Goal: Information Seeking & Learning: Learn about a topic

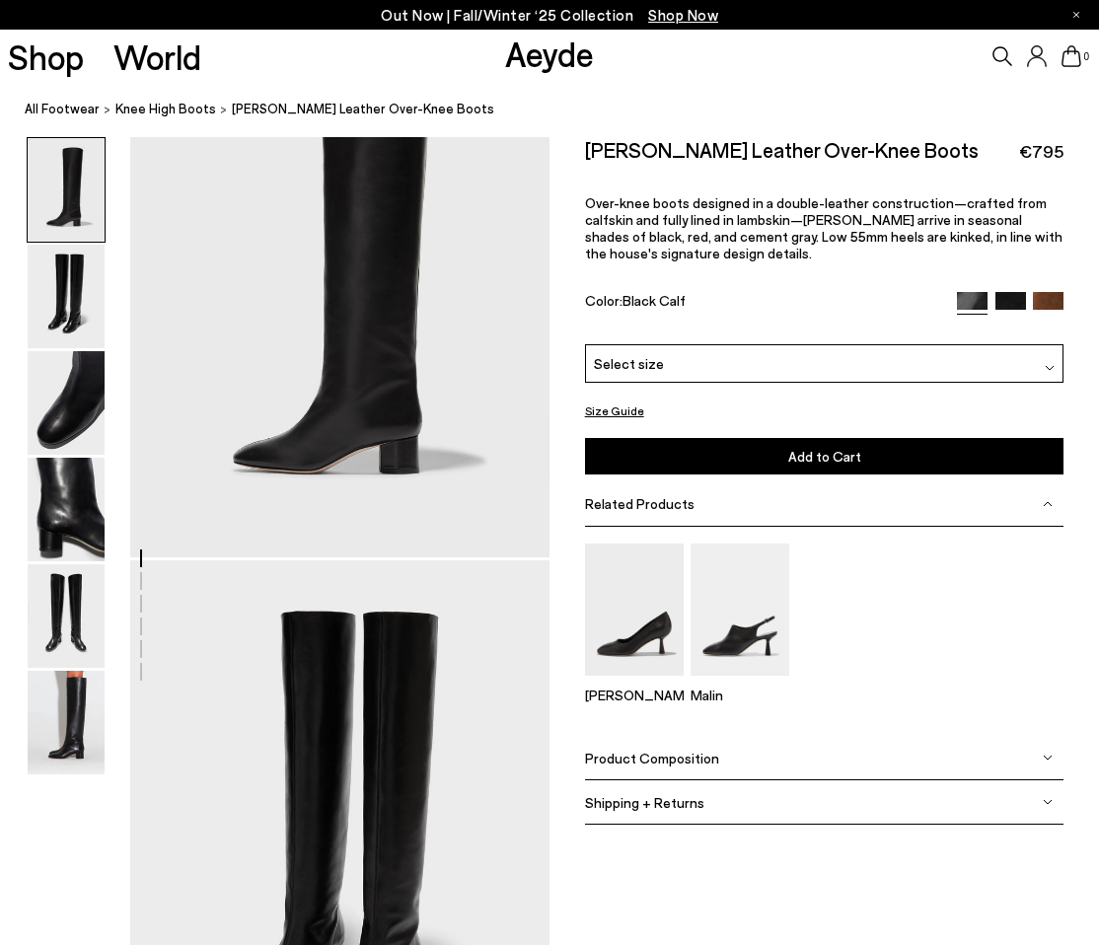
scroll to position [197, 0]
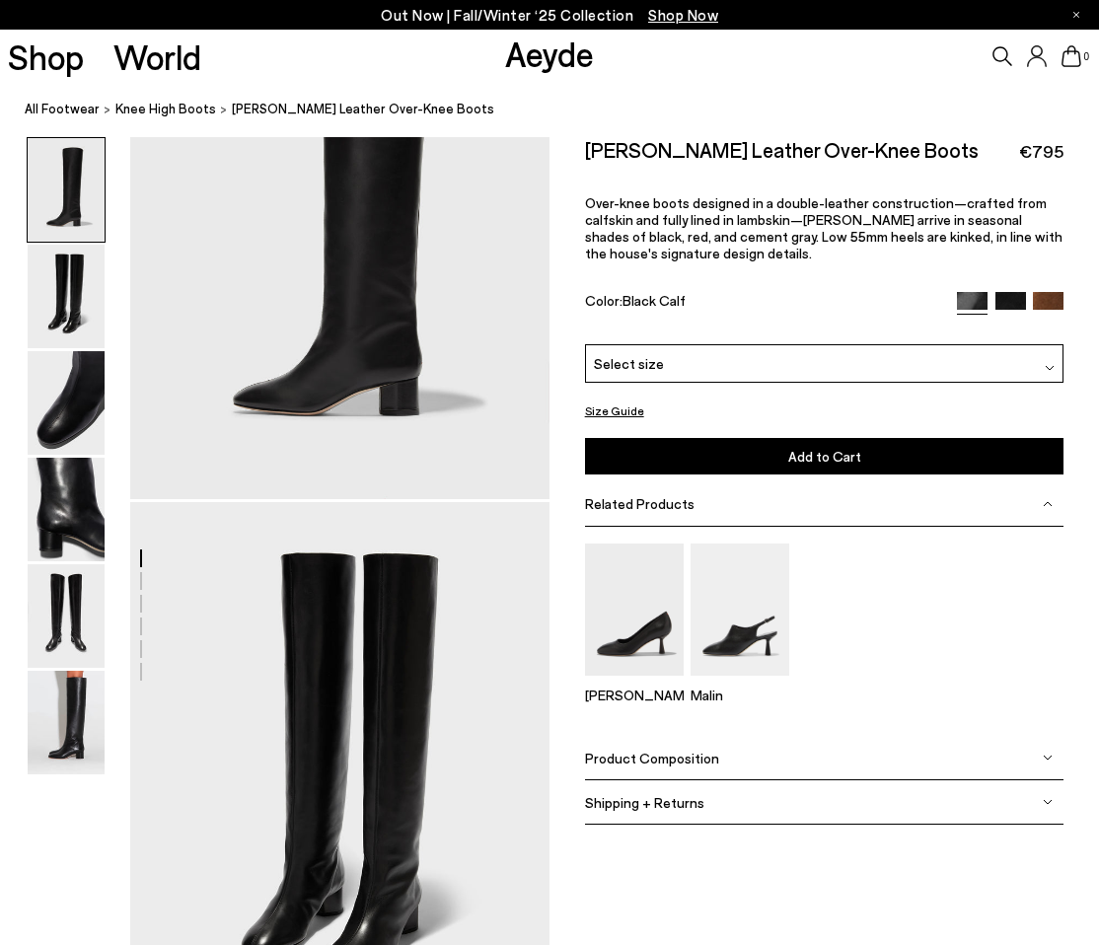
click at [800, 498] on div "Related Products" at bounding box center [824, 504] width 479 height 44
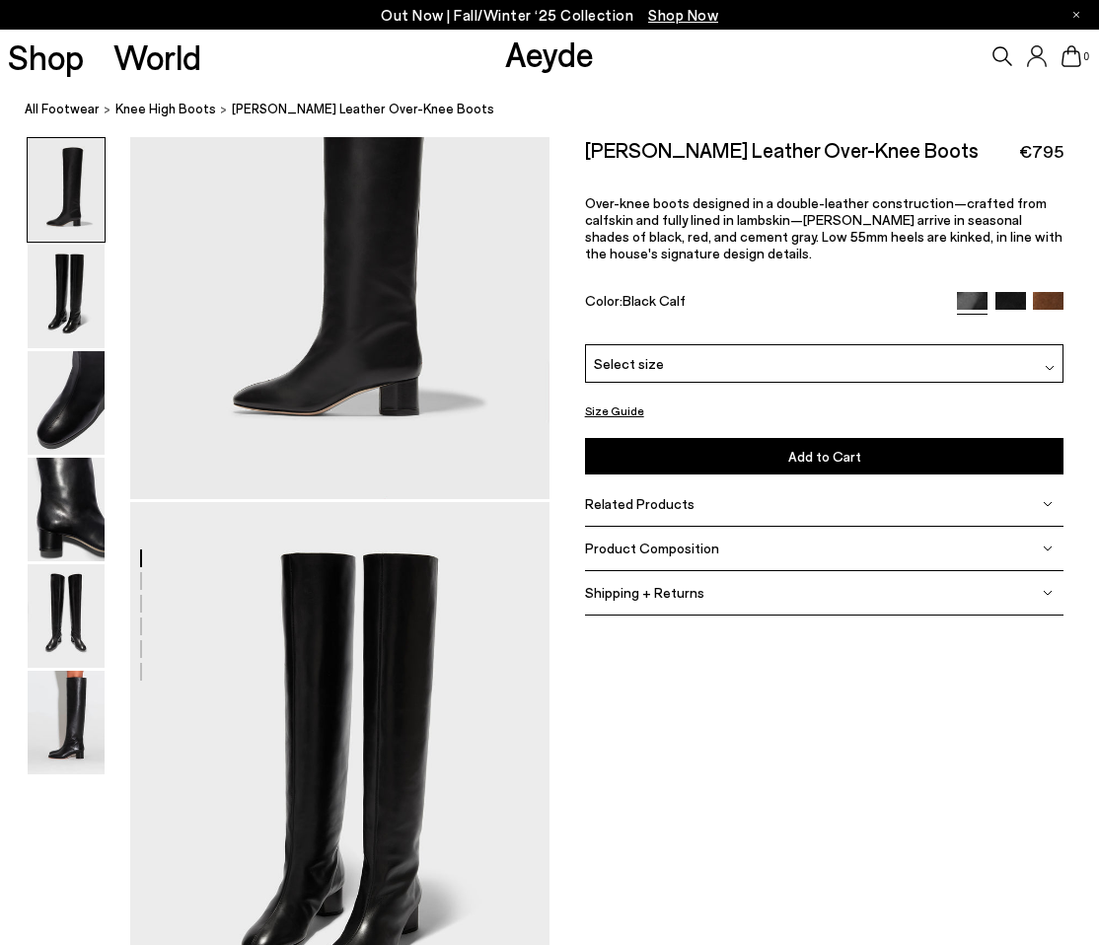
click at [800, 498] on div "Related Products" at bounding box center [824, 504] width 479 height 44
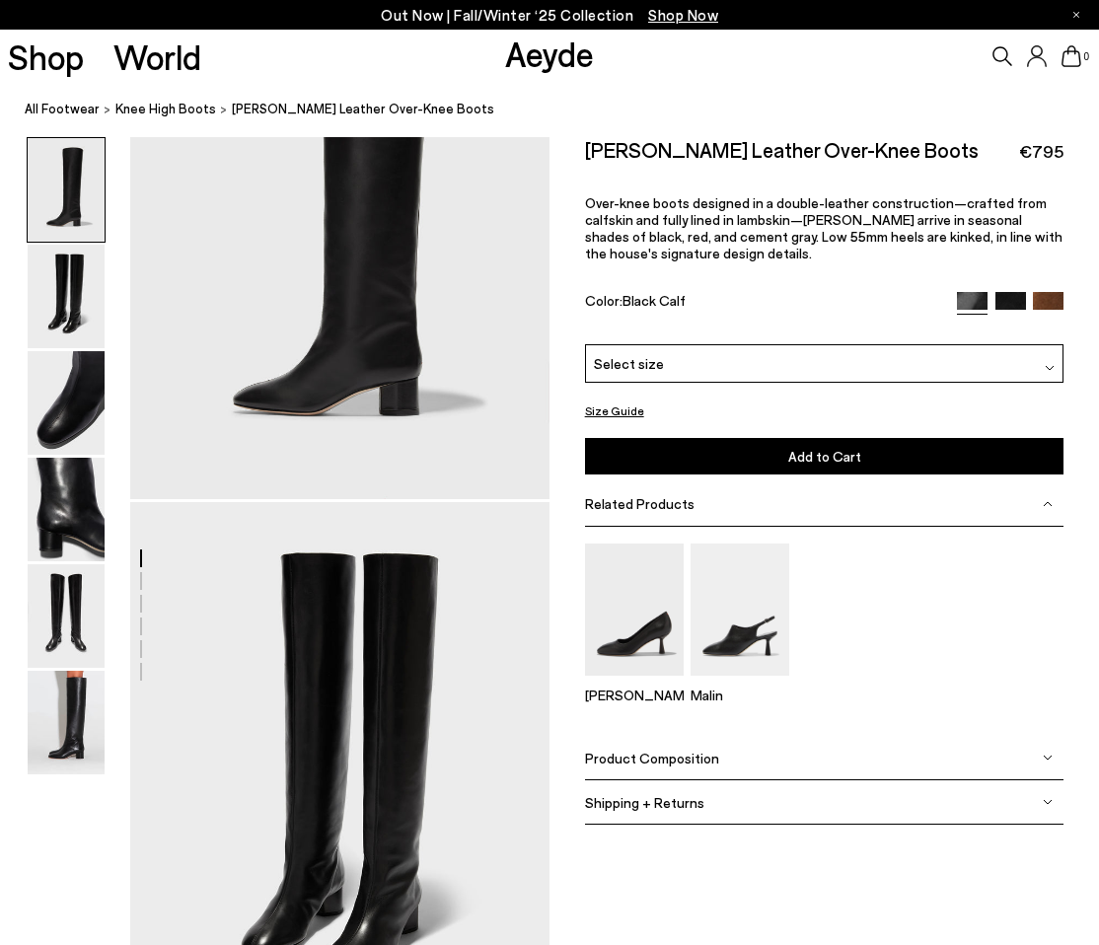
click at [625, 410] on button "Size Guide" at bounding box center [614, 410] width 59 height 25
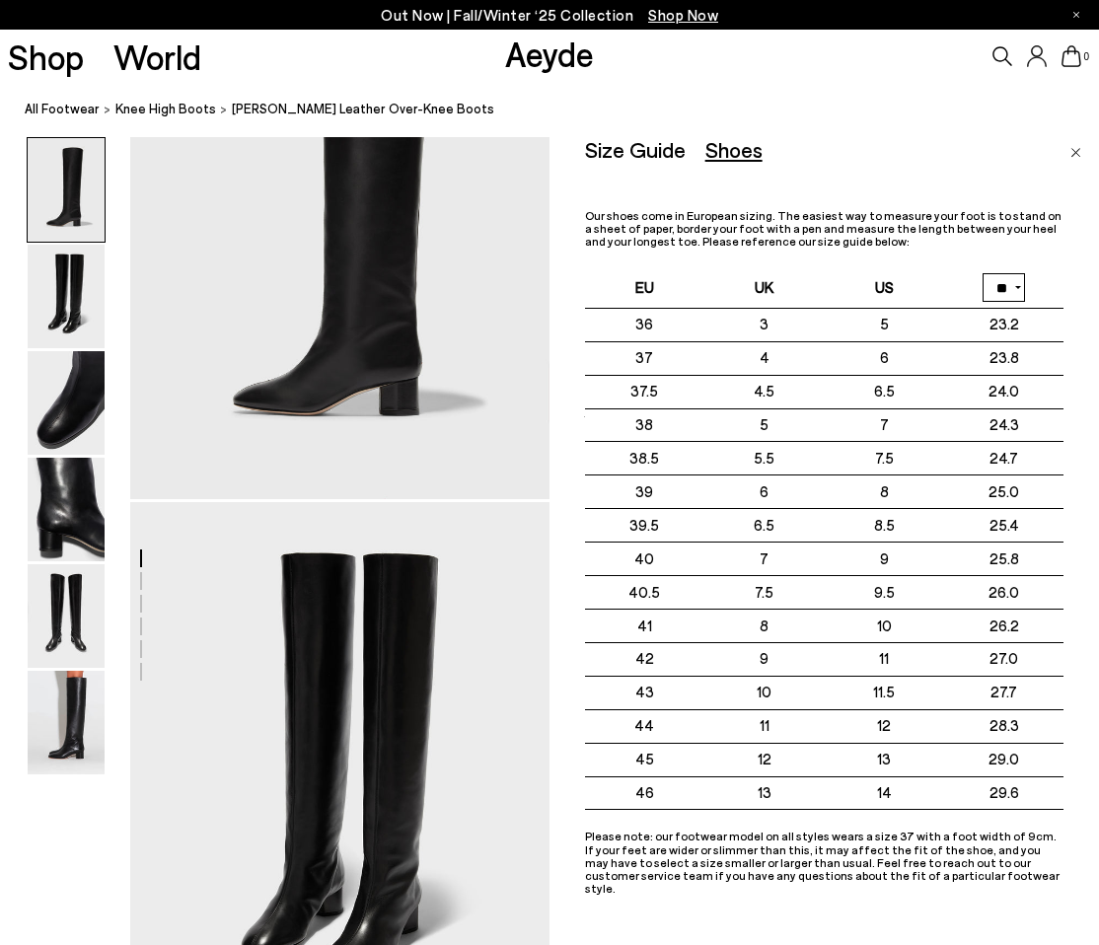
click at [1075, 147] on link "Close" at bounding box center [1075, 149] width 11 height 24
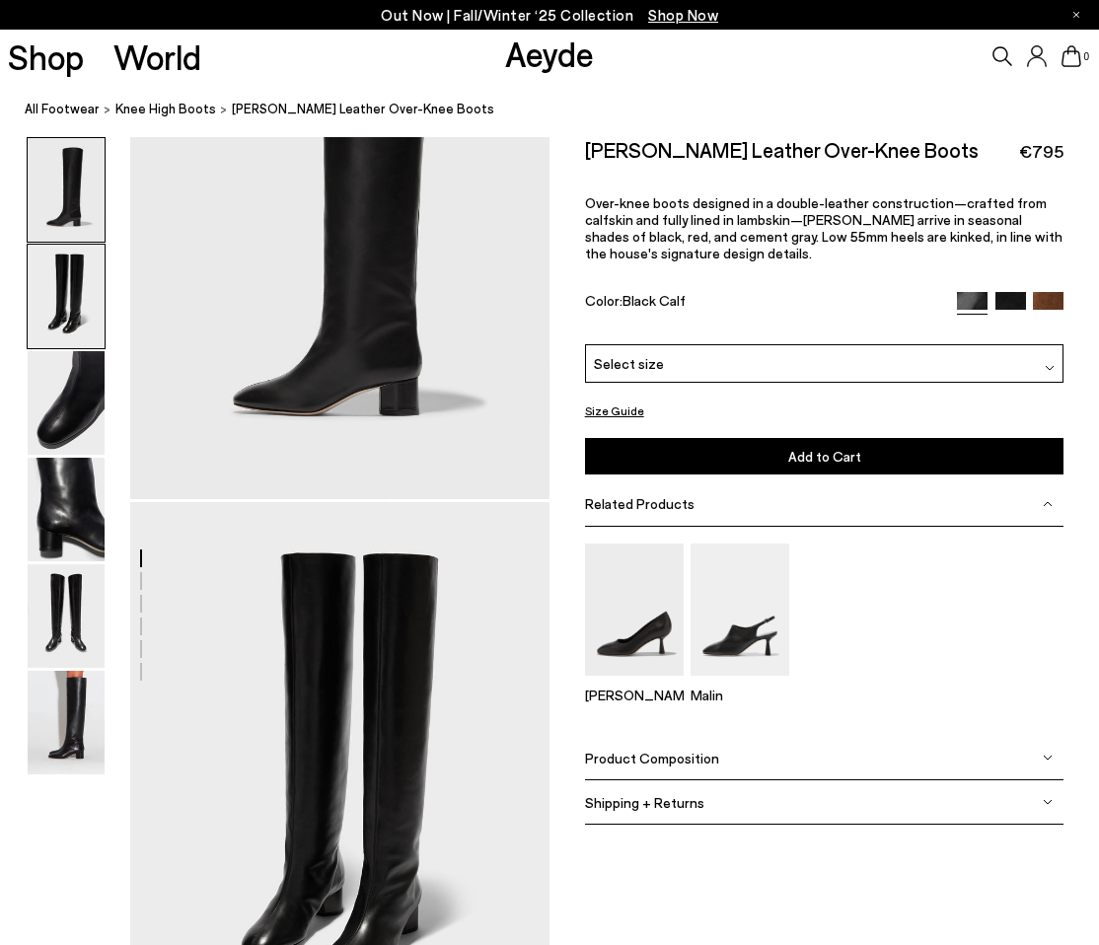
click at [34, 317] on img at bounding box center [66, 297] width 77 height 104
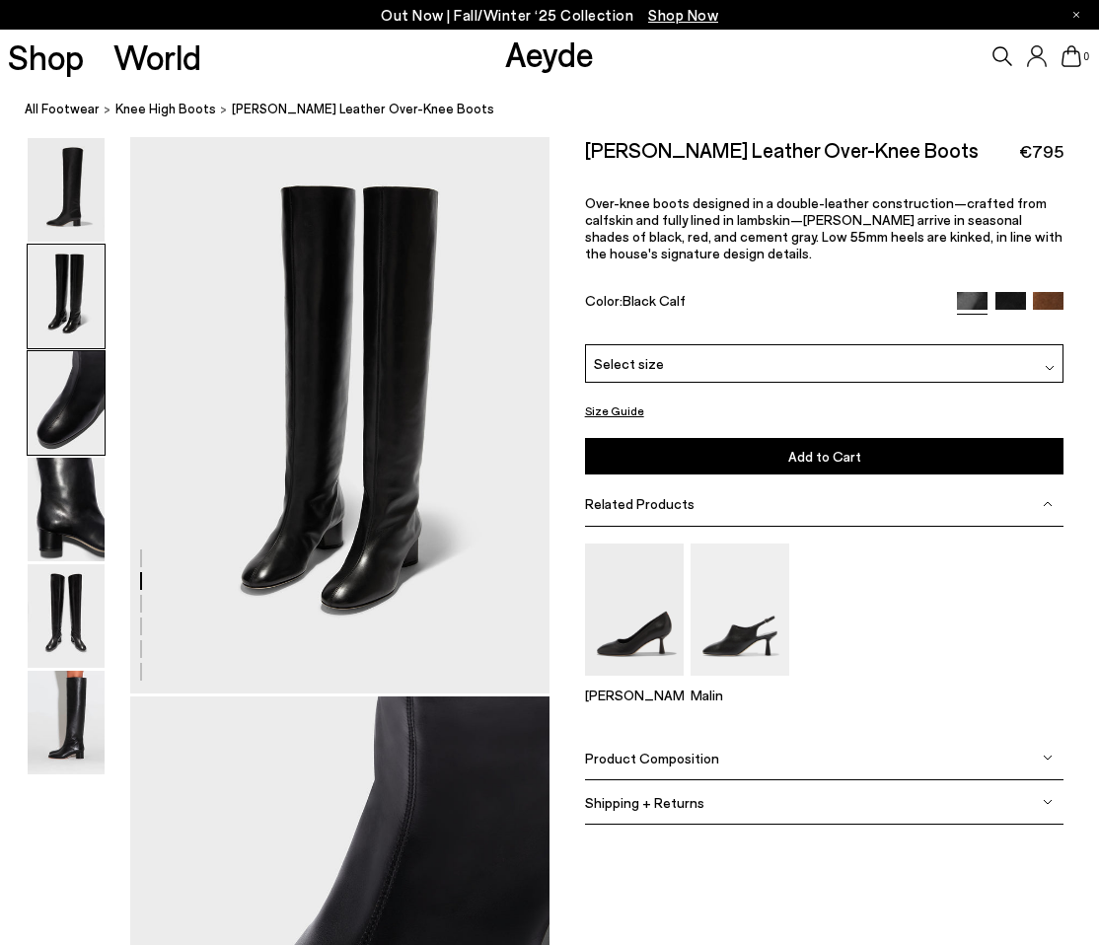
click at [58, 389] on img at bounding box center [66, 403] width 77 height 104
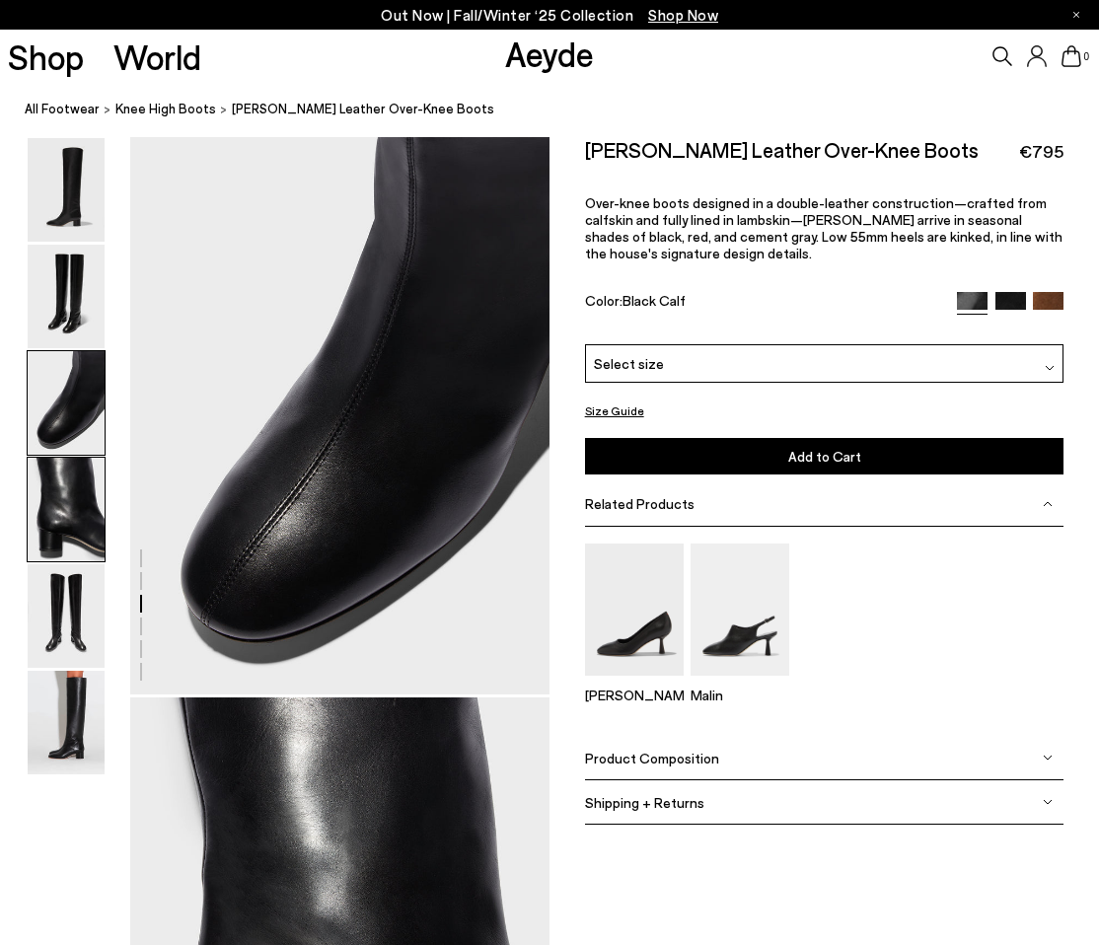
click at [73, 559] on img at bounding box center [66, 510] width 77 height 104
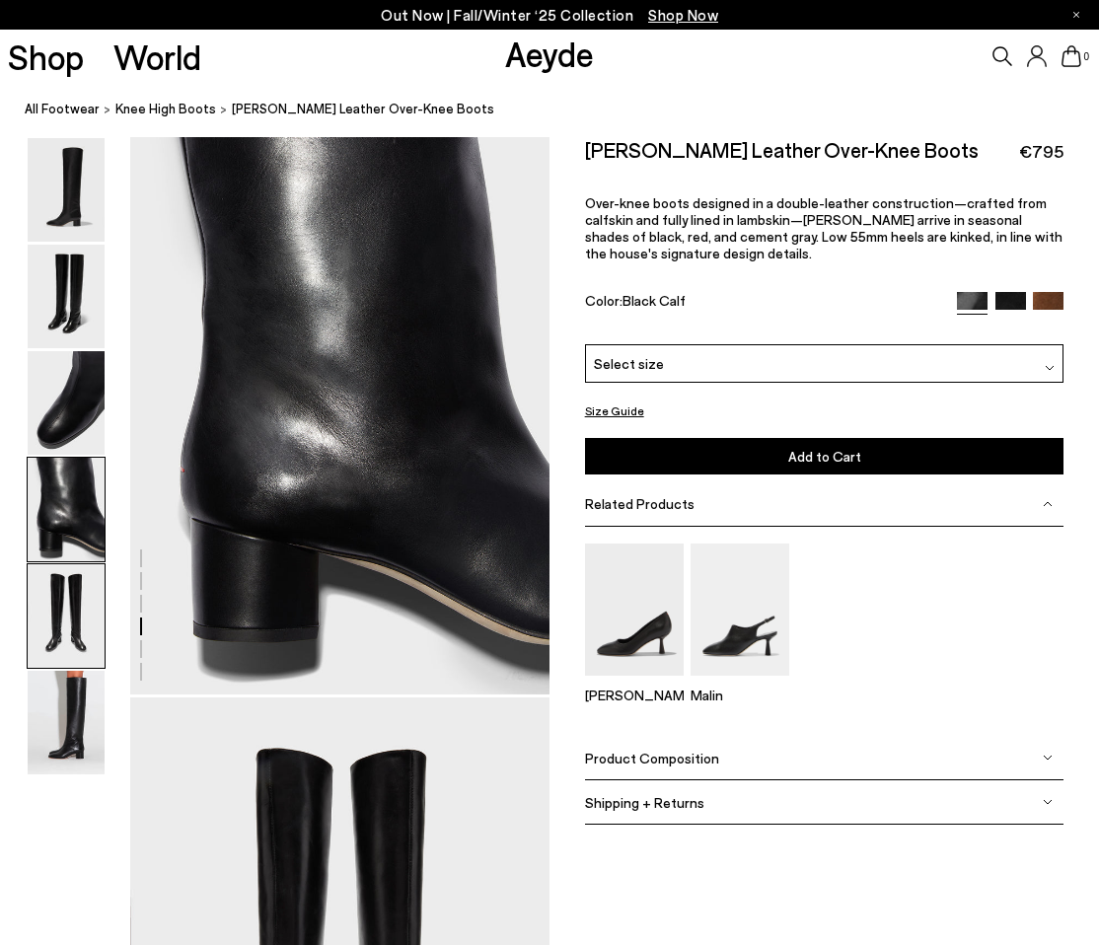
click at [65, 635] on img at bounding box center [66, 616] width 77 height 104
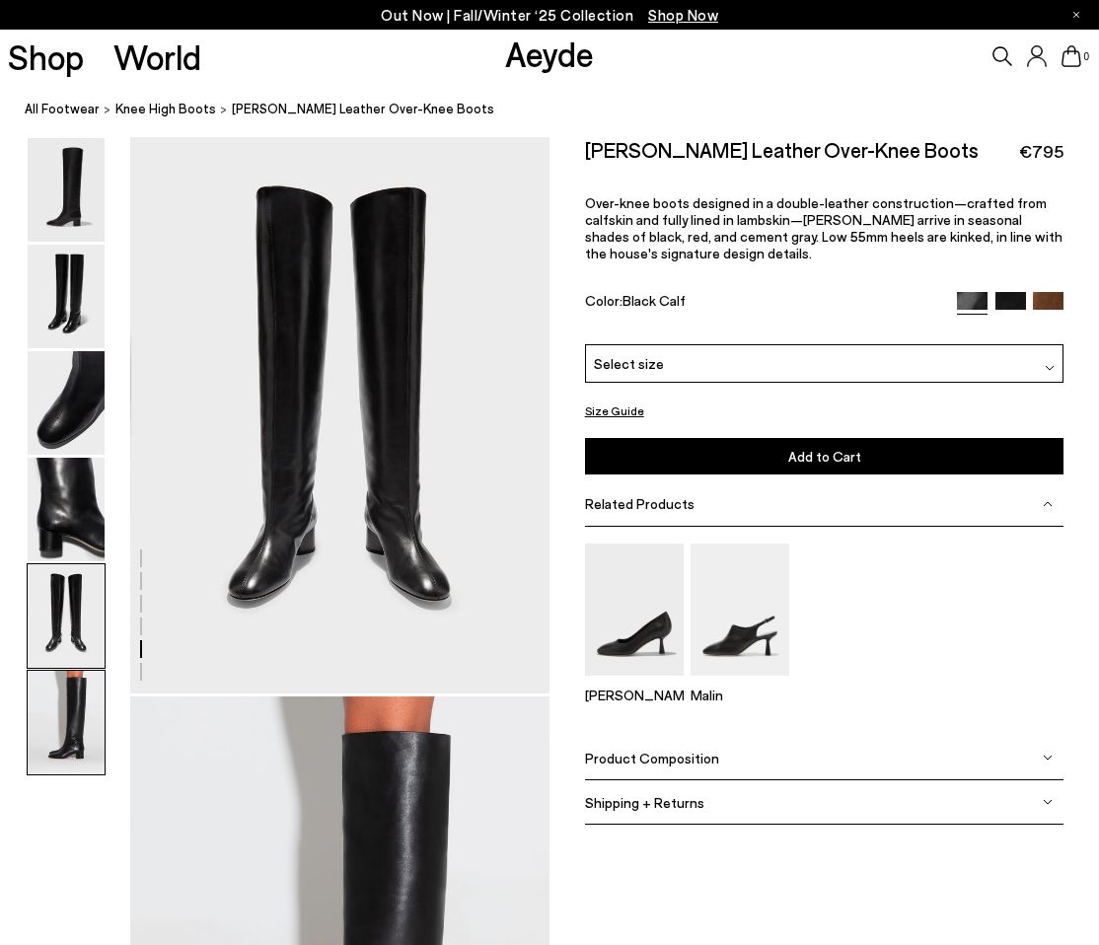
click at [78, 758] on img at bounding box center [66, 723] width 77 height 104
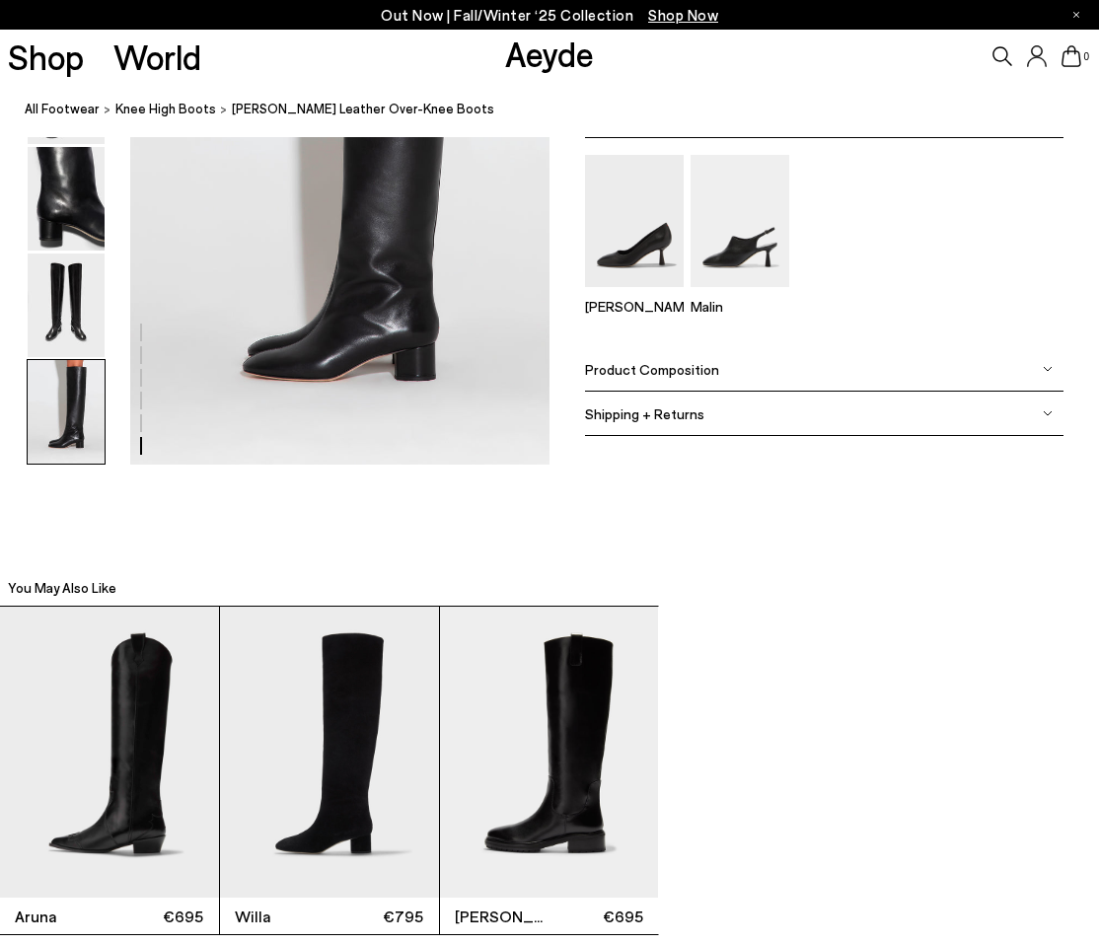
scroll to position [3044, 0]
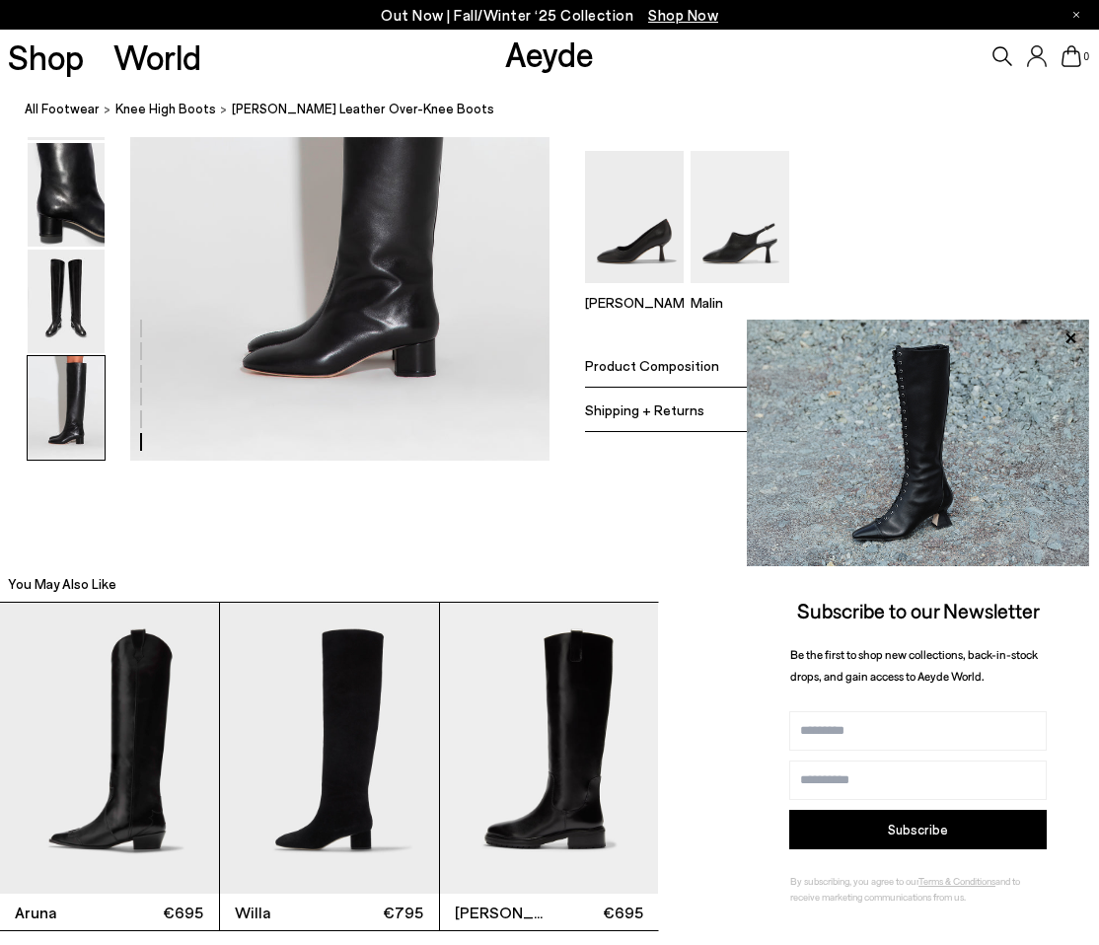
click at [1073, 333] on icon at bounding box center [1070, 338] width 26 height 26
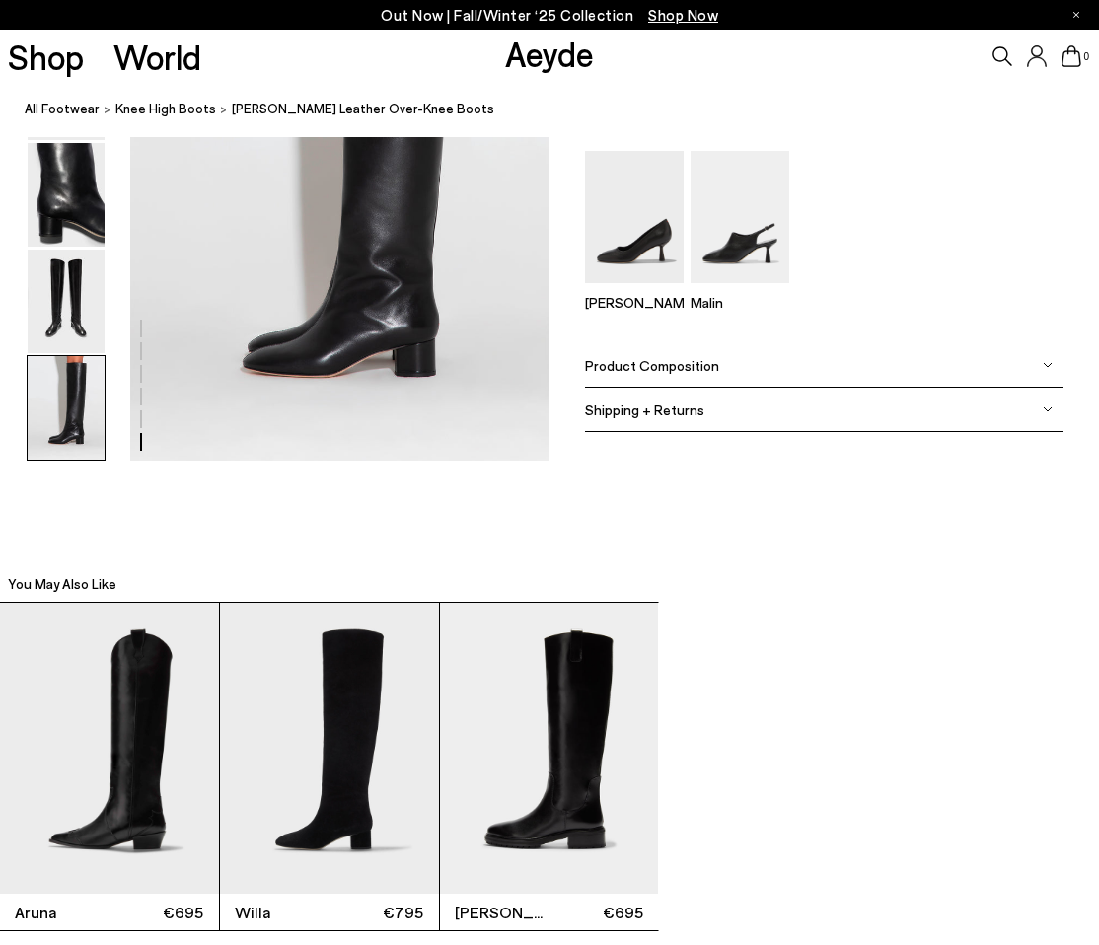
click at [801, 414] on div "Shipping + Returns" at bounding box center [824, 410] width 479 height 44
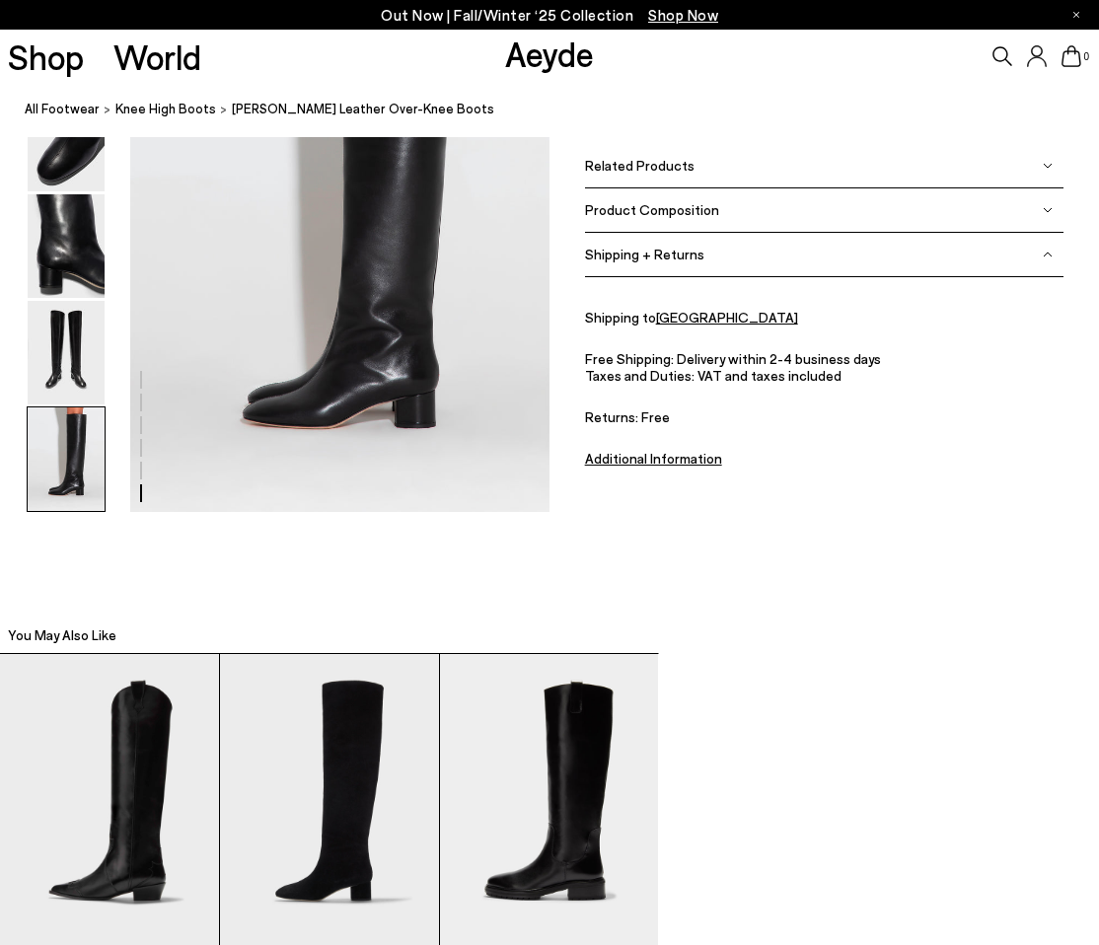
scroll to position [2946, 0]
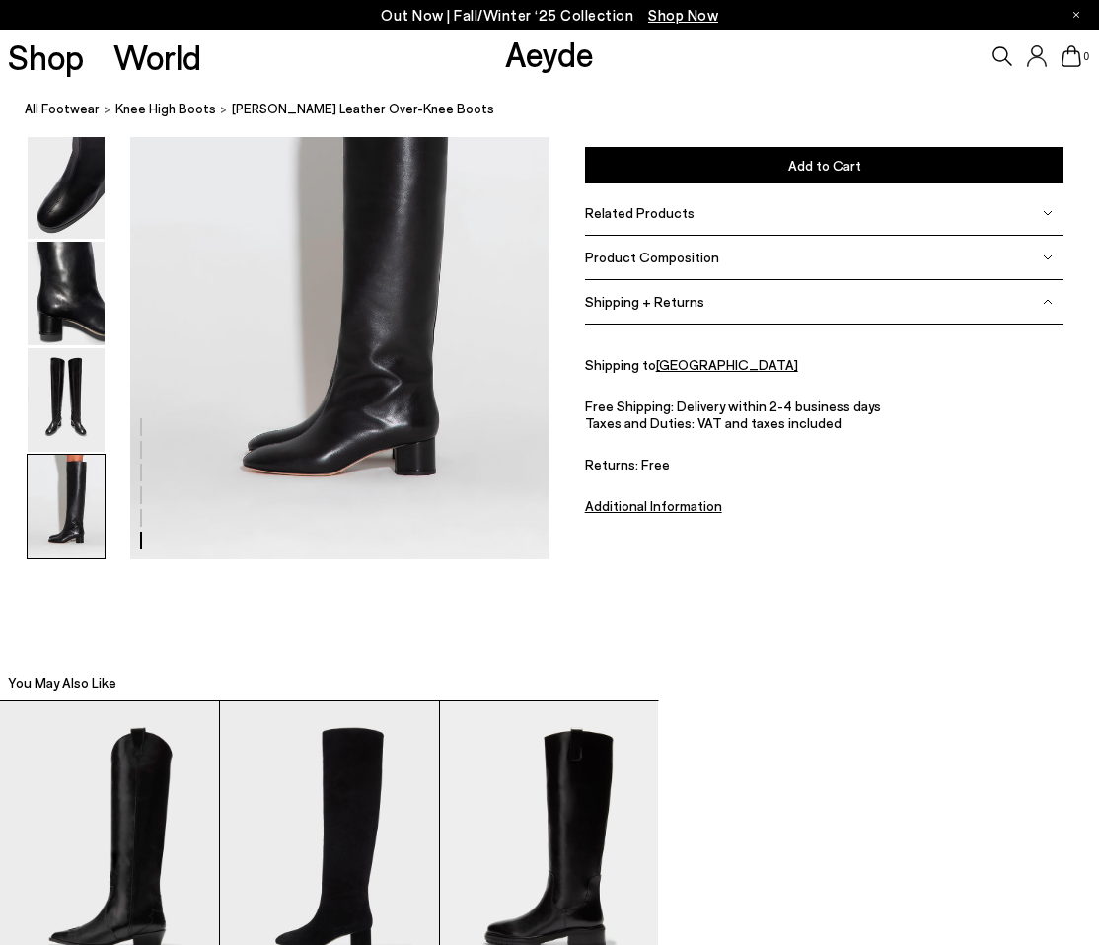
click at [645, 258] on span "Product Composition" at bounding box center [652, 257] width 134 height 17
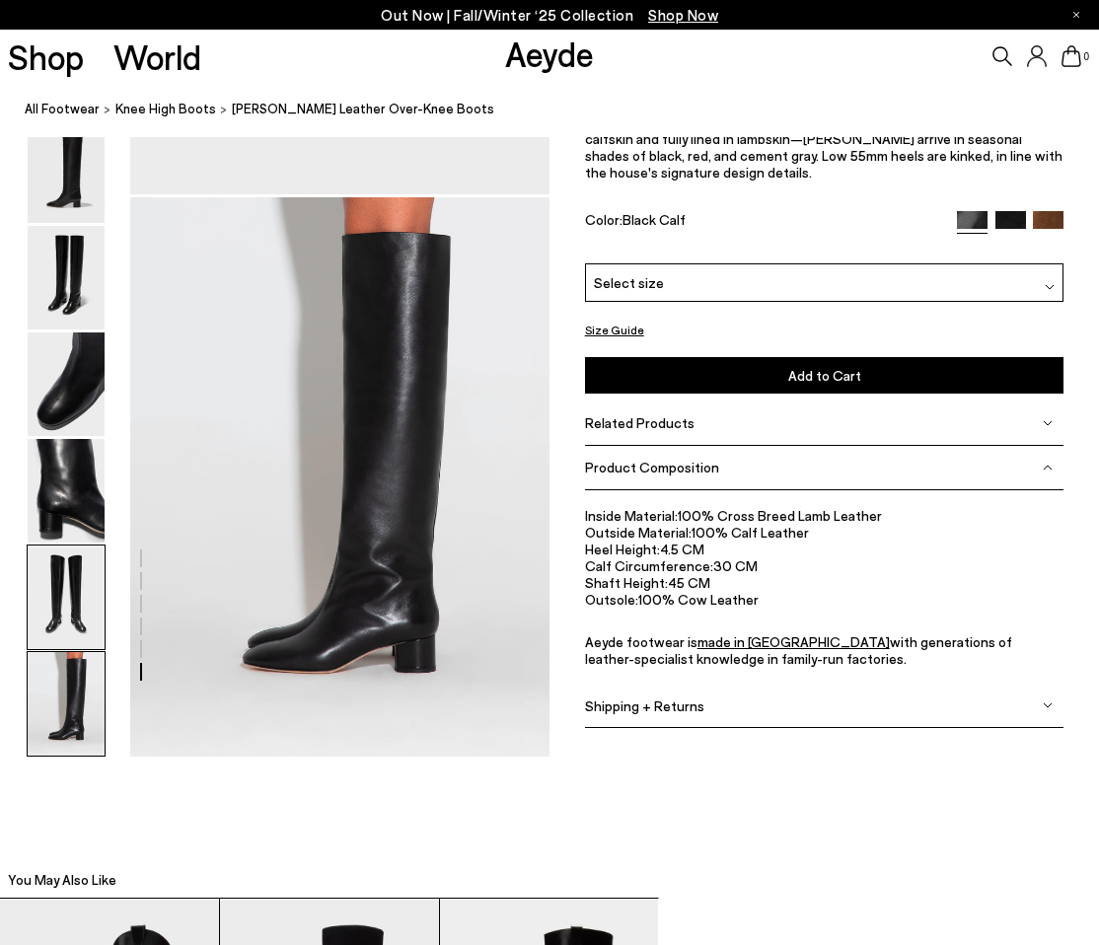
click at [66, 581] on img at bounding box center [66, 597] width 77 height 104
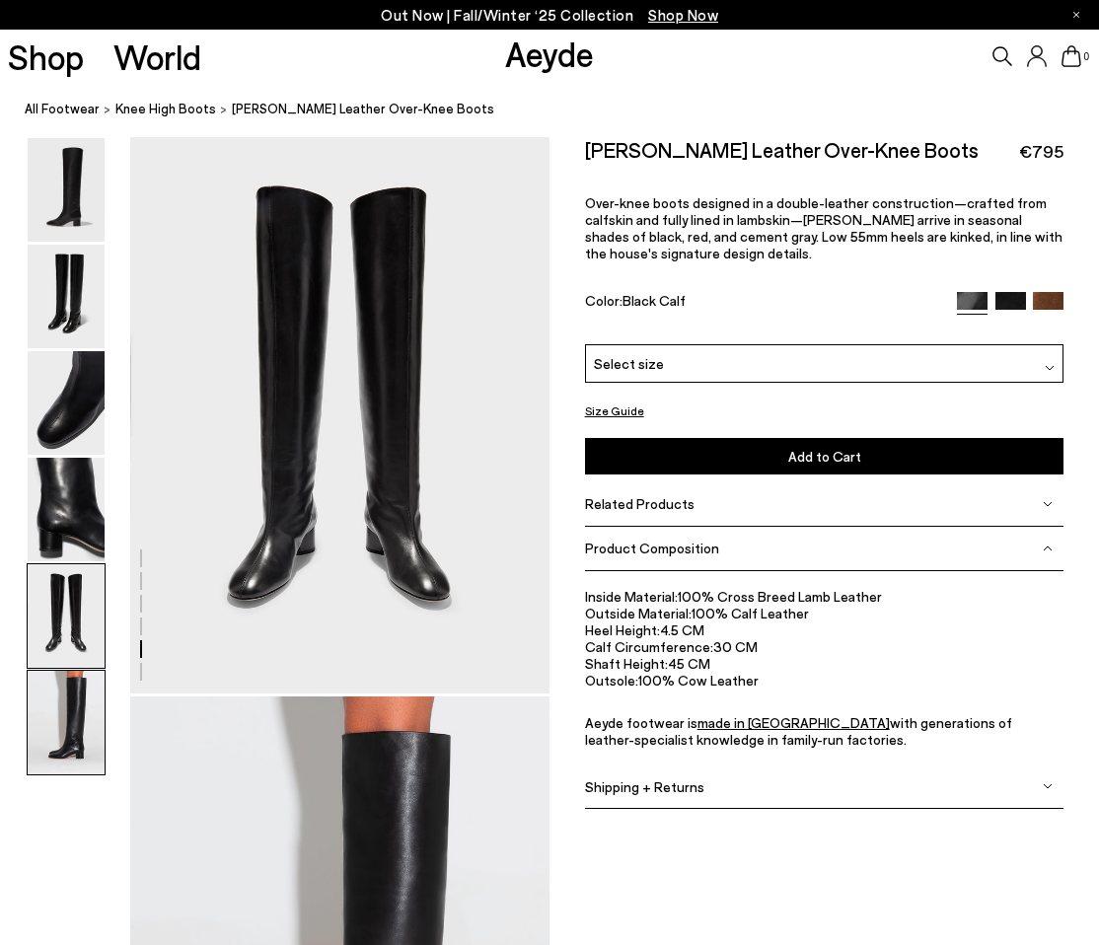
click at [82, 720] on img at bounding box center [66, 723] width 77 height 104
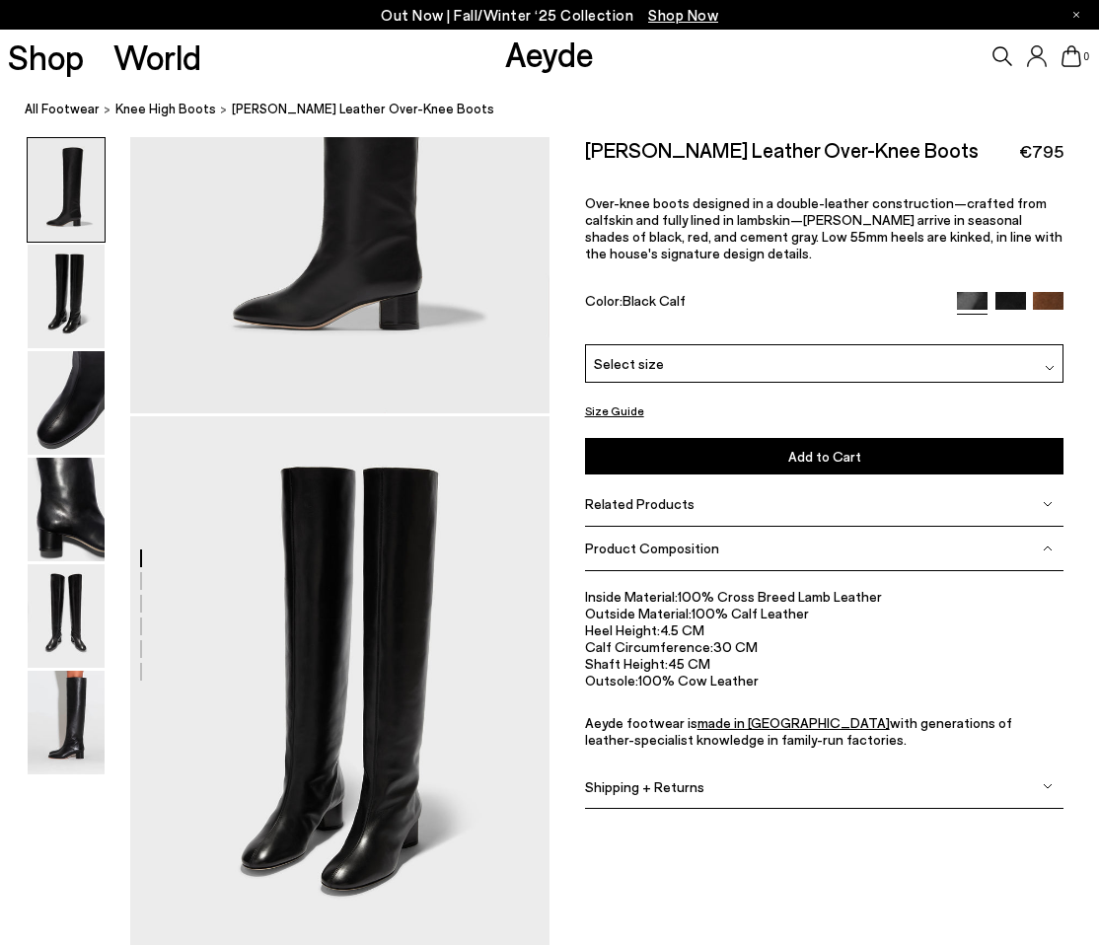
scroll to position [0, 0]
